Goal: Task Accomplishment & Management: Complete application form

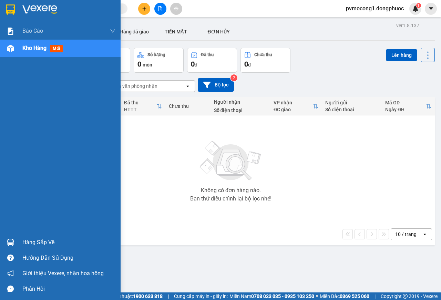
click at [46, 248] on div "Hàng sắp về" at bounding box center [68, 243] width 93 height 10
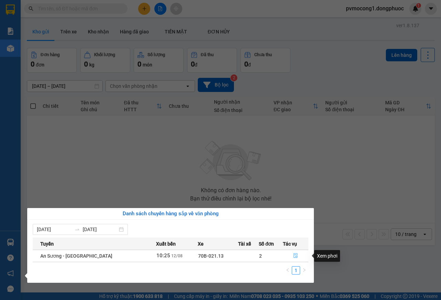
click at [293, 257] on icon "file-done" at bounding box center [295, 255] width 5 height 5
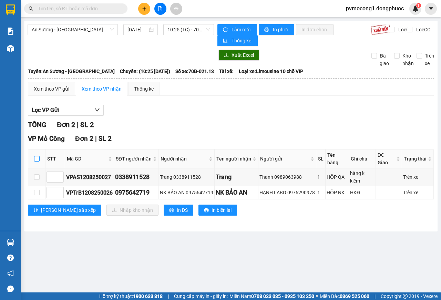
click at [35, 155] on label at bounding box center [37, 159] width 6 height 8
click at [35, 156] on input "checkbox" at bounding box center [37, 159] width 6 height 6
checkbox input "true"
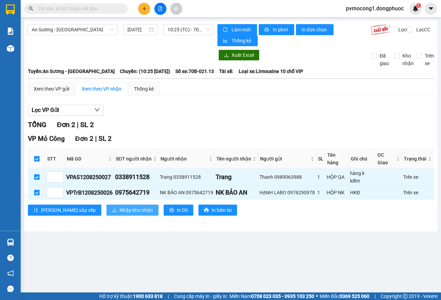
click at [120, 207] on span "Nhập kho nhận" at bounding box center [136, 211] width 33 height 8
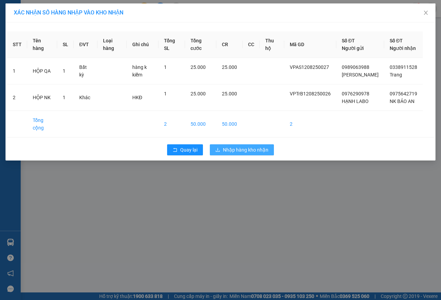
click at [249, 154] on span "Nhập hàng kho nhận" at bounding box center [246, 150] width 46 height 8
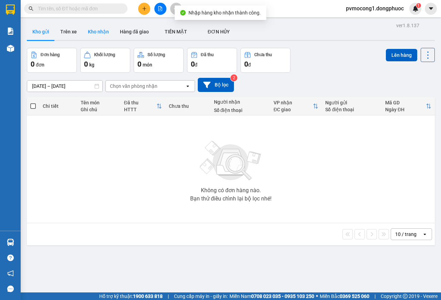
click at [101, 31] on button "Kho nhận" at bounding box center [98, 31] width 32 height 17
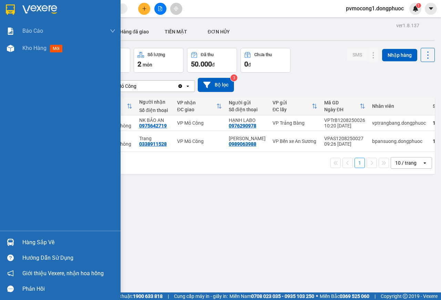
click at [18, 244] on div "Hàng sắp về" at bounding box center [60, 243] width 121 height 16
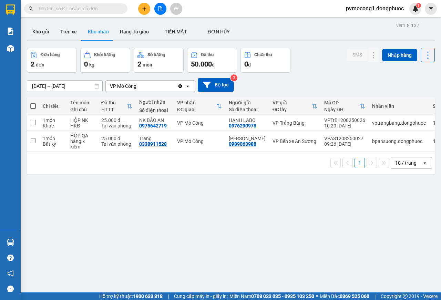
click at [171, 191] on section "Kết quả tìm kiếm ( 0 ) Bộ lọc No Data pvmocong1.dongphuoc 1 Báo cáo Mẫu 1: Báo …" at bounding box center [220, 150] width 441 height 300
click at [372, 121] on icon at bounding box center [374, 123] width 4 height 4
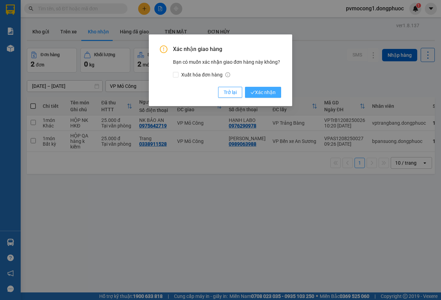
click at [260, 93] on span "Xác nhận" at bounding box center [263, 93] width 25 height 8
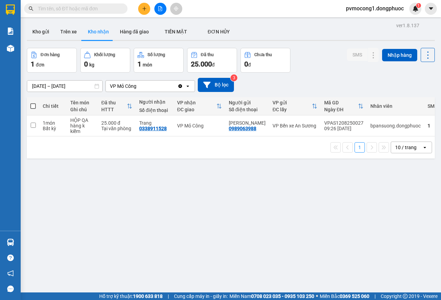
click at [143, 10] on icon "plus" at bounding box center [144, 8] width 5 height 5
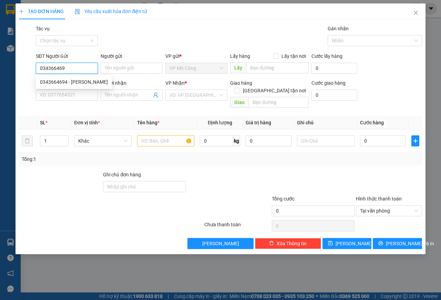
type input "0343664694"
click at [78, 83] on div "0343664694 - [PERSON_NAME]" at bounding box center [74, 82] width 68 height 8
type input "NGỌC NỮ"
type input "0366269436"
type input "ĐÀO"
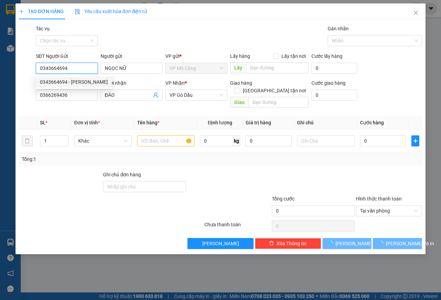
type input "25.000"
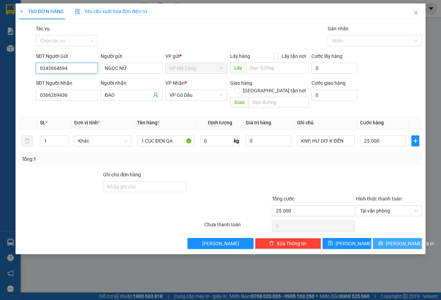
type input "0343664694"
click at [393, 240] on span "[PERSON_NAME] và In" at bounding box center [410, 244] width 48 height 8
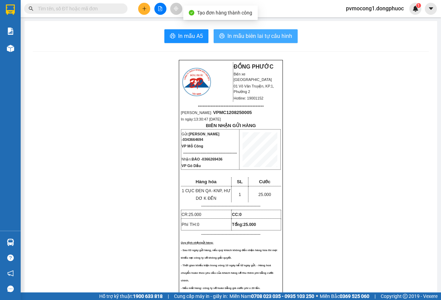
click at [267, 39] on span "In mẫu biên lai tự cấu hình" at bounding box center [260, 36] width 65 height 9
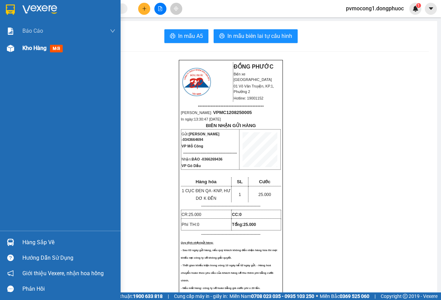
click at [32, 49] on span "Kho hàng" at bounding box center [34, 48] width 24 height 7
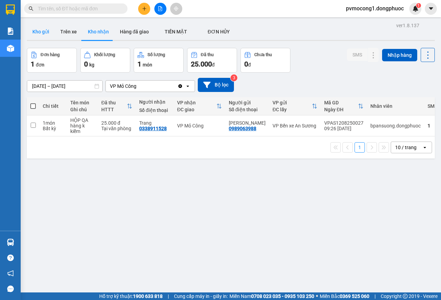
click at [45, 30] on button "Kho gửi" at bounding box center [41, 31] width 28 height 17
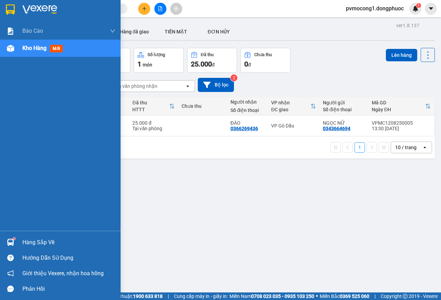
click at [15, 240] on div at bounding box center [10, 243] width 12 height 12
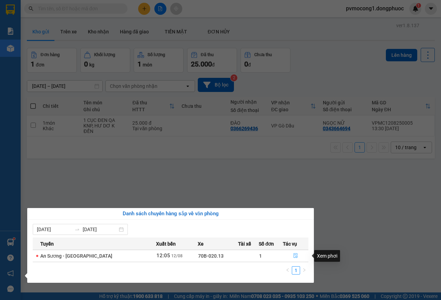
click at [294, 254] on icon "file-done" at bounding box center [295, 255] width 5 height 5
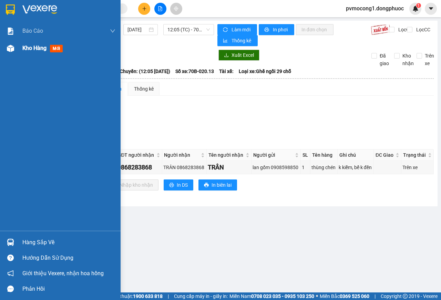
click at [37, 50] on span "Kho hàng" at bounding box center [34, 48] width 24 height 7
